Goal: Find specific page/section: Find specific page/section

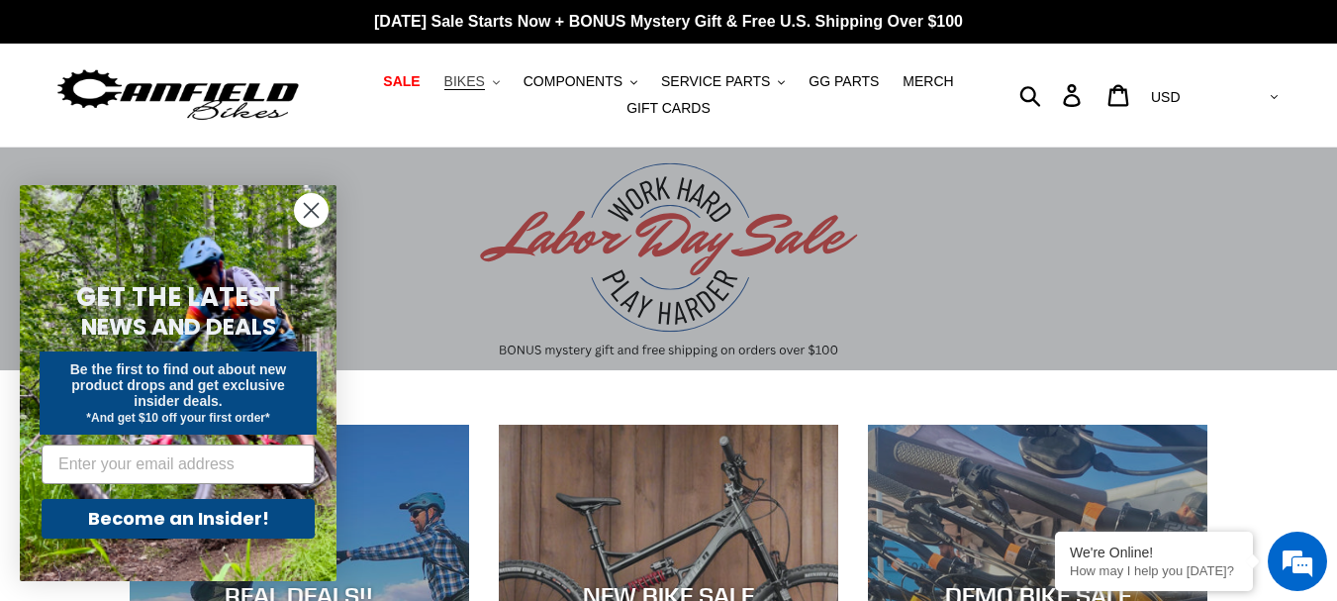
click at [478, 79] on span "BIKES" at bounding box center [464, 81] width 41 height 17
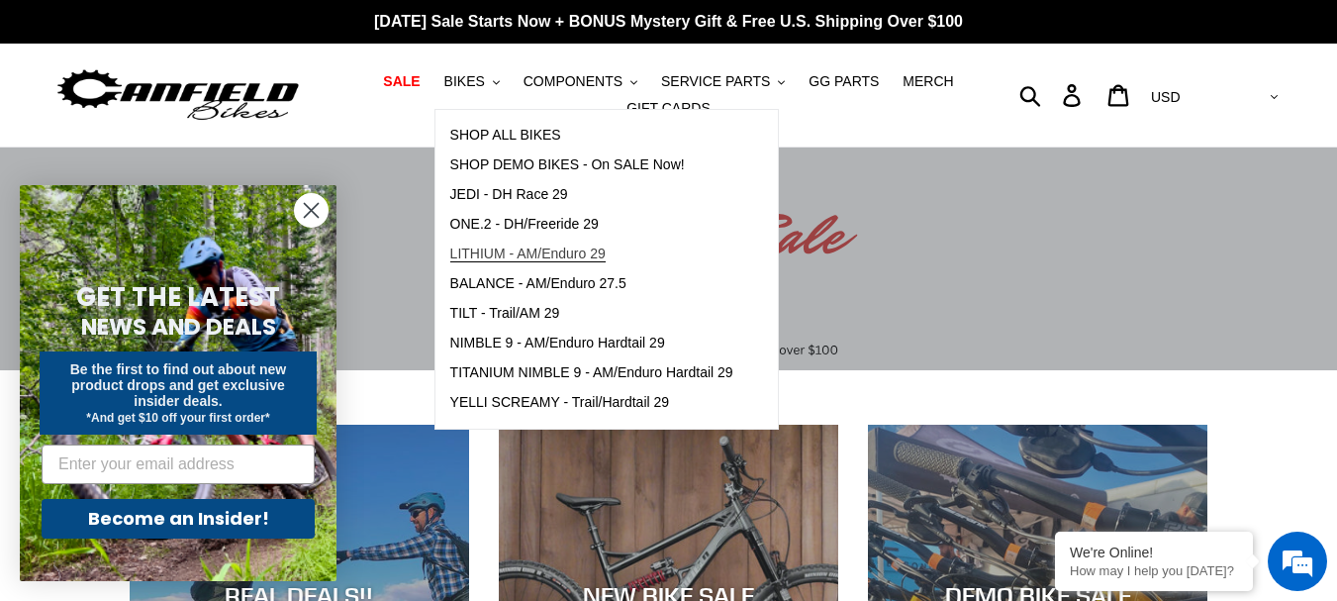
click at [550, 246] on span "LITHIUM - AM/Enduro 29" at bounding box center [527, 253] width 155 height 17
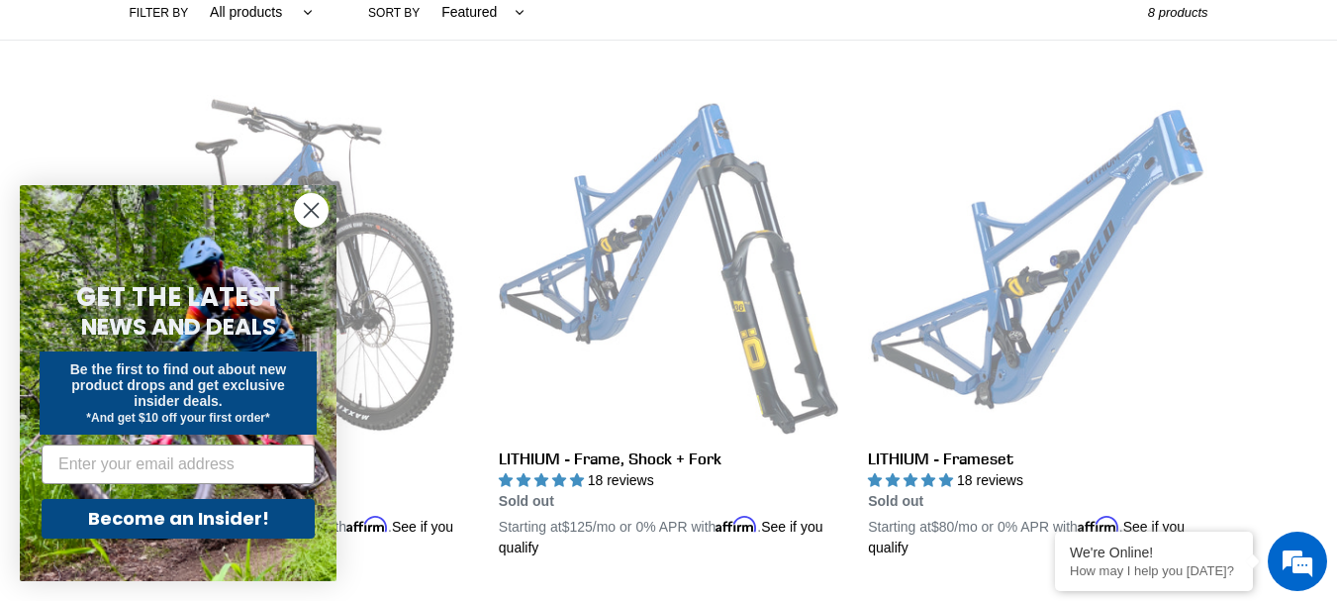
click at [317, 213] on circle "Close dialog" at bounding box center [311, 210] width 33 height 33
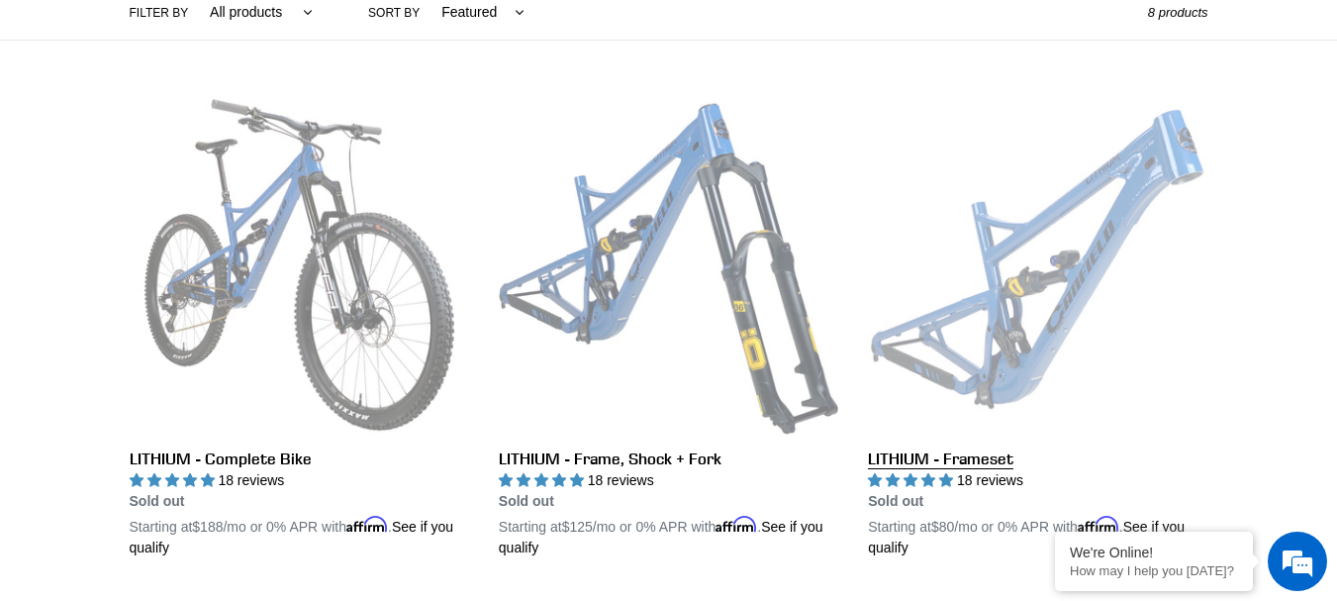
click at [1020, 292] on link "LITHIUM - Frameset" at bounding box center [1038, 326] width 340 height 463
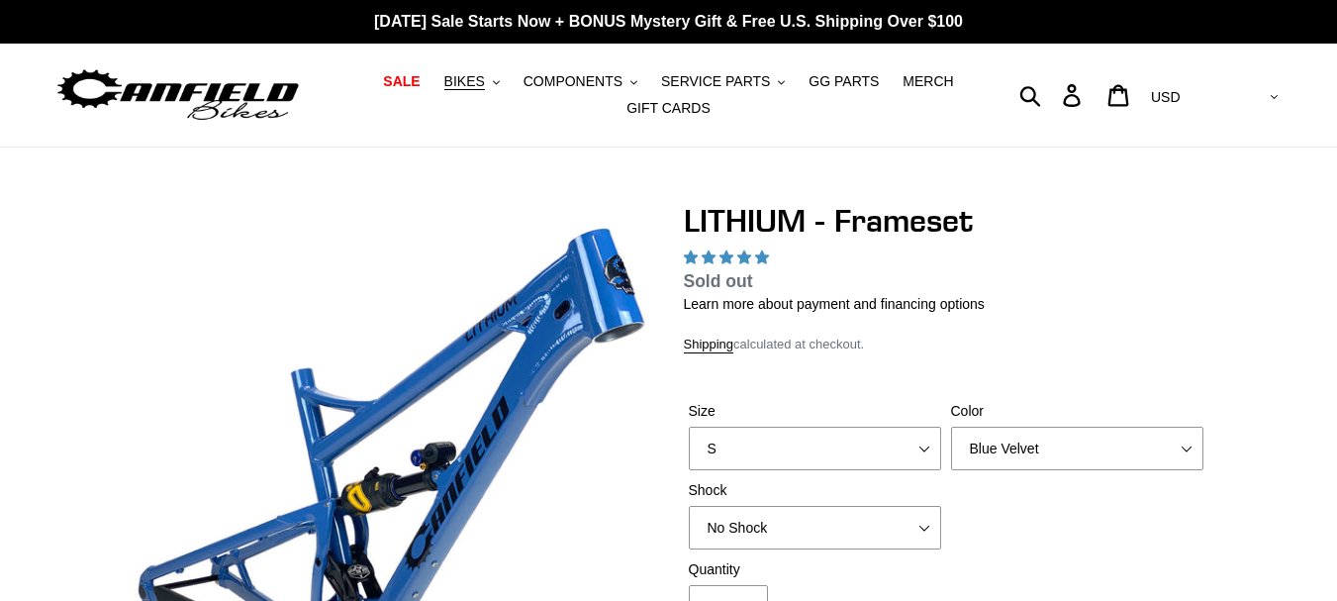
scroll to position [297, 0]
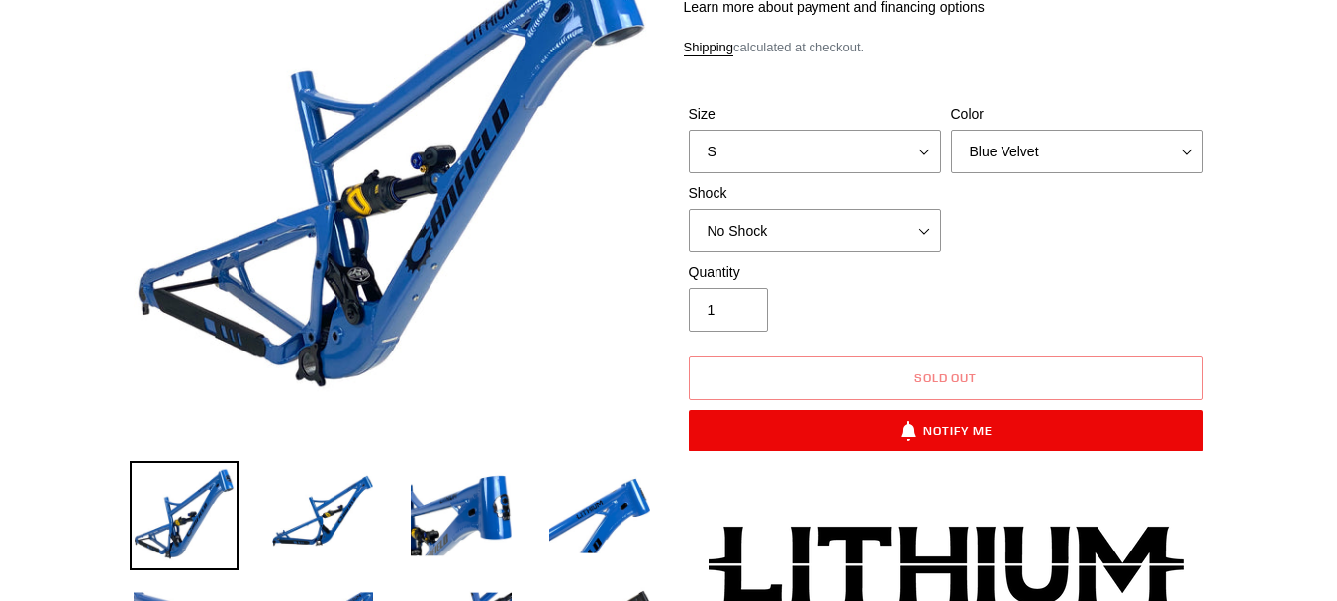
select select "highest-rating"
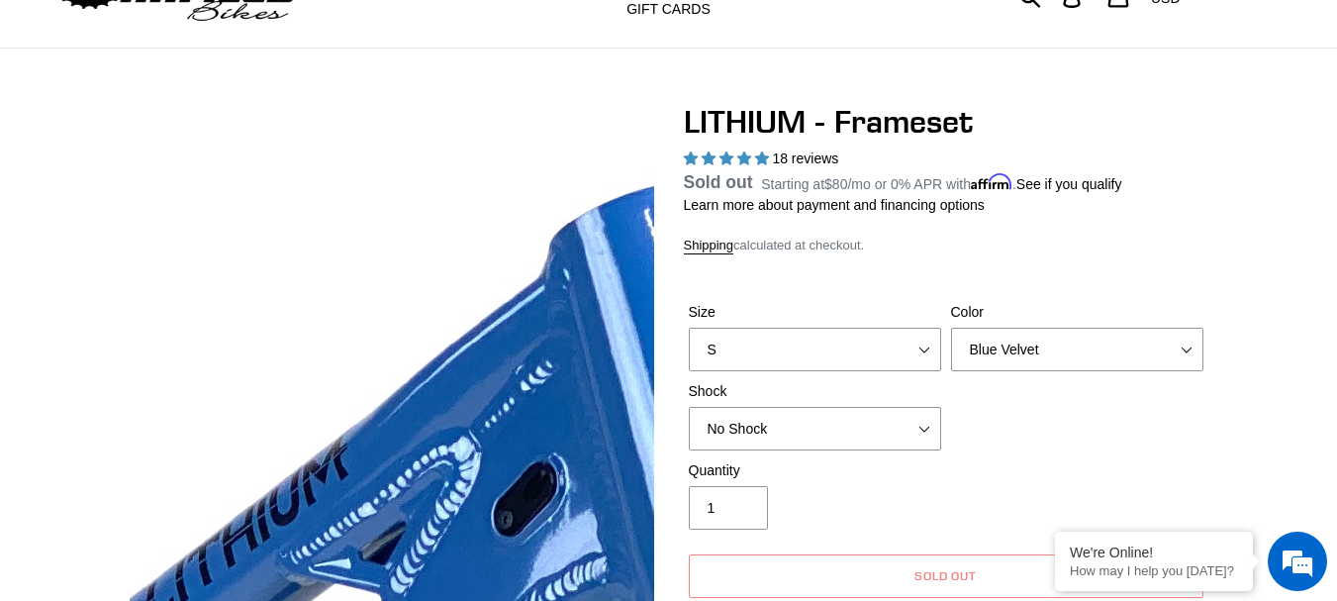
scroll to position [0, 0]
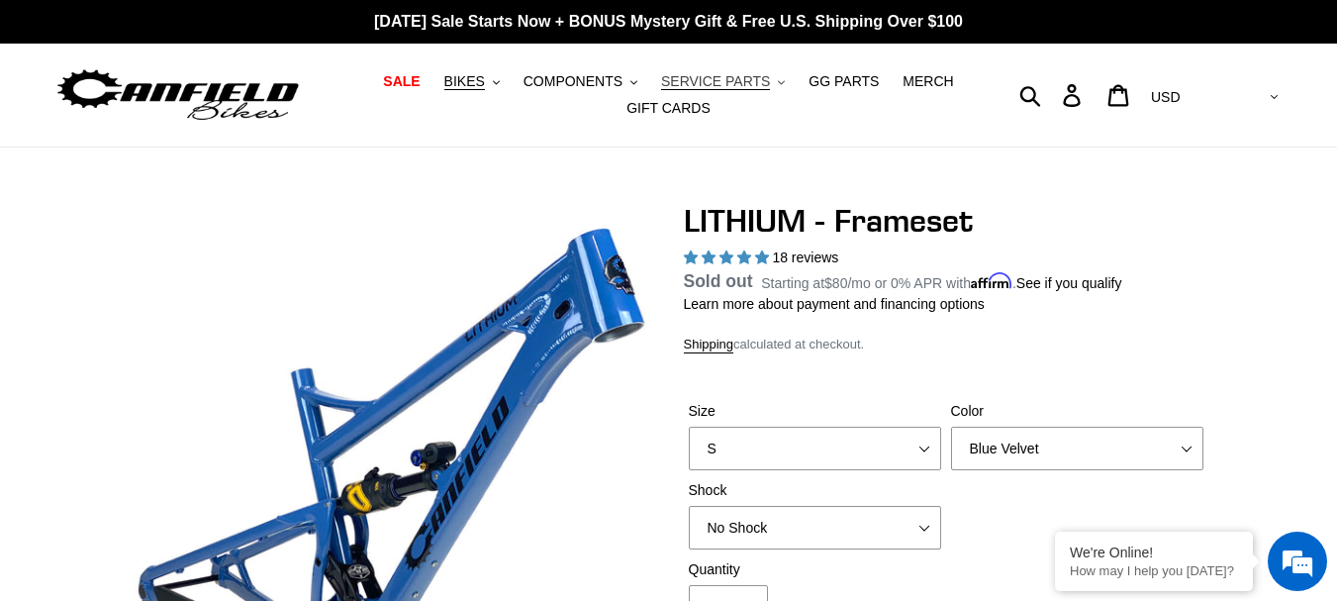
click at [740, 82] on span "SERVICE PARTS" at bounding box center [715, 81] width 109 height 17
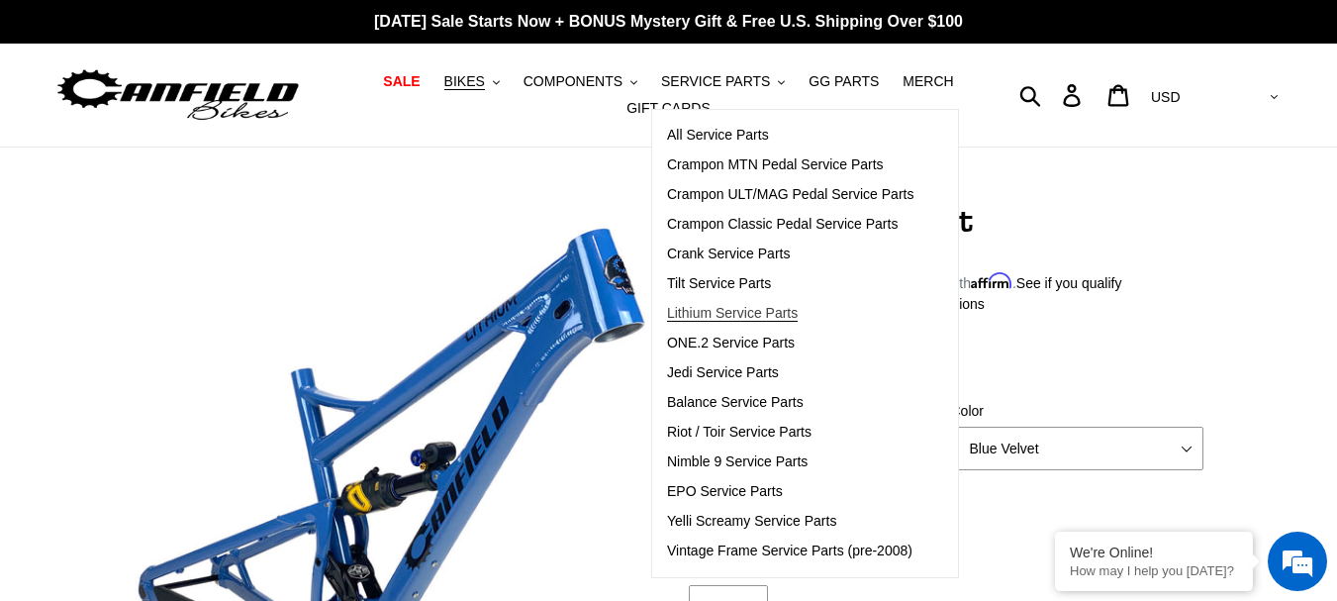
click at [745, 309] on span "Lithium Service Parts" at bounding box center [732, 313] width 131 height 17
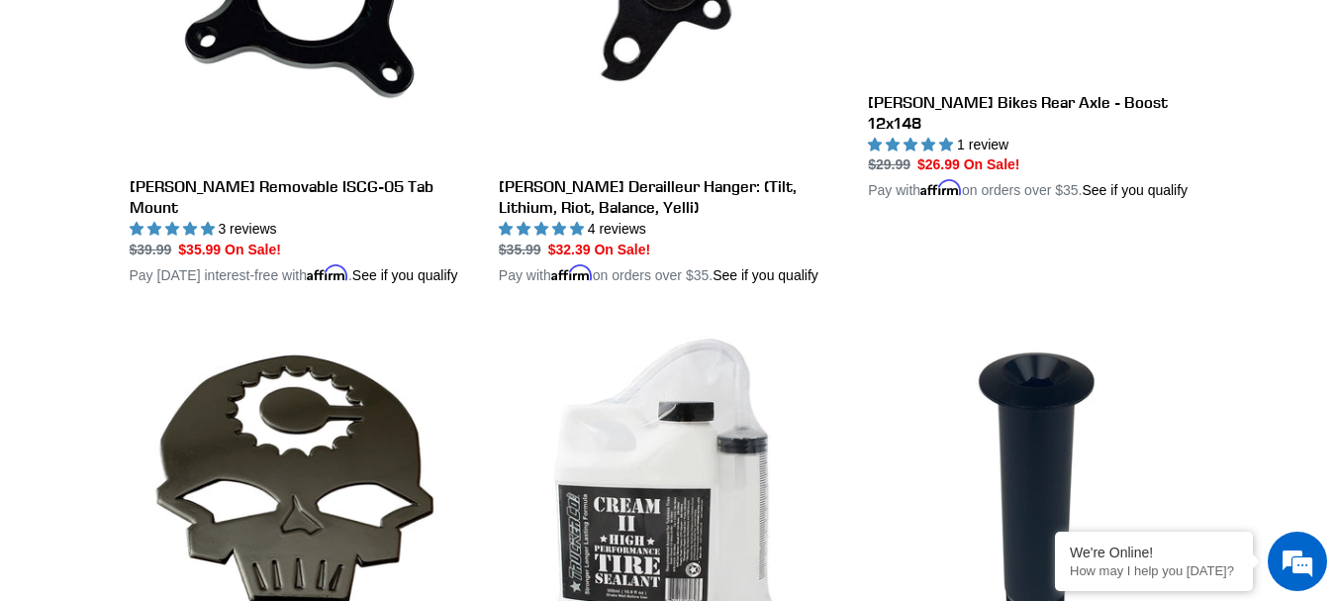
scroll to position [594, 0]
